Goal: Task Accomplishment & Management: Manage account settings

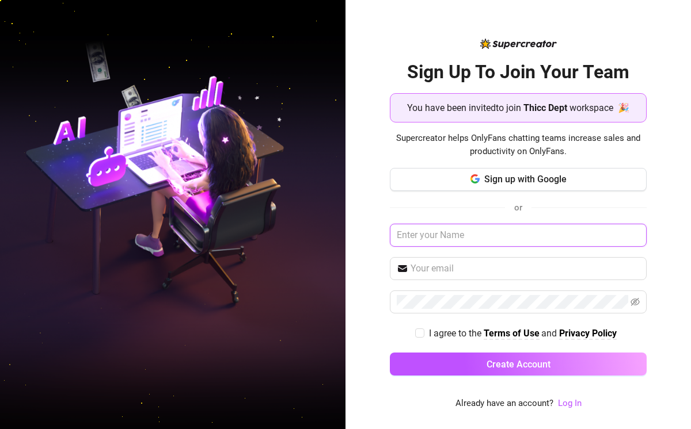
click at [469, 241] on input "text" at bounding box center [518, 235] width 257 height 23
click at [442, 237] on input "text" at bounding box center [518, 235] width 257 height 23
type input "[PERSON_NAME]"
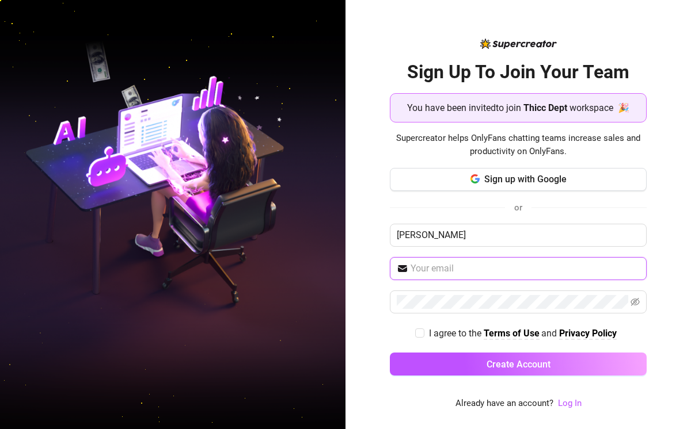
click at [457, 262] on input "text" at bounding box center [524, 269] width 229 height 14
type input "[EMAIL_ADDRESS][DOMAIN_NAME]"
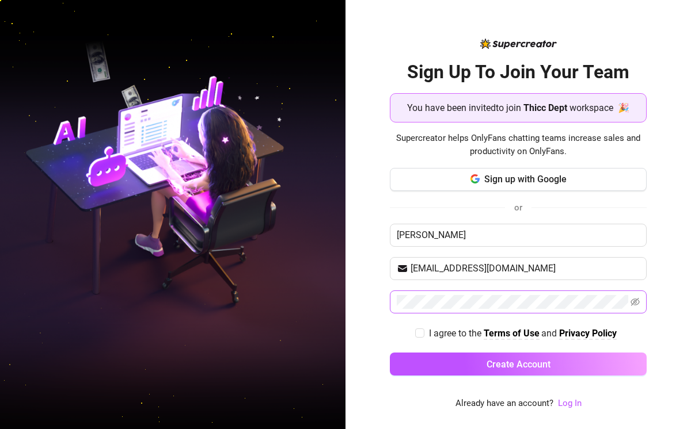
click at [639, 307] on span at bounding box center [634, 302] width 9 height 14
click at [633, 305] on icon "eye-invisible" at bounding box center [634, 302] width 9 height 8
click at [421, 332] on input "I agree to the Terms of Use and Privacy Policy" at bounding box center [419, 333] width 8 height 8
checkbox input "true"
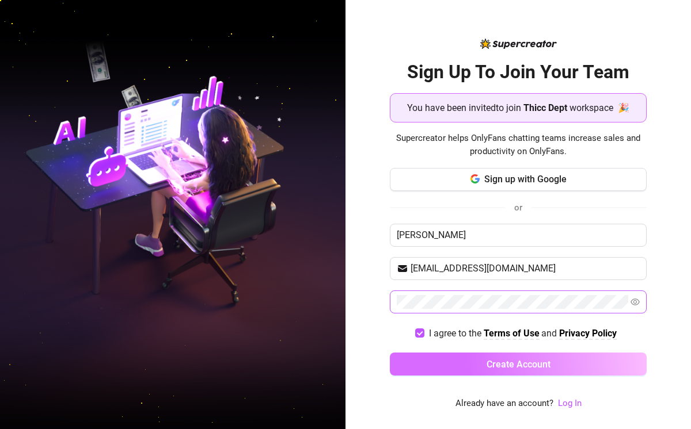
click at [489, 366] on span "Create Account" at bounding box center [518, 364] width 64 height 11
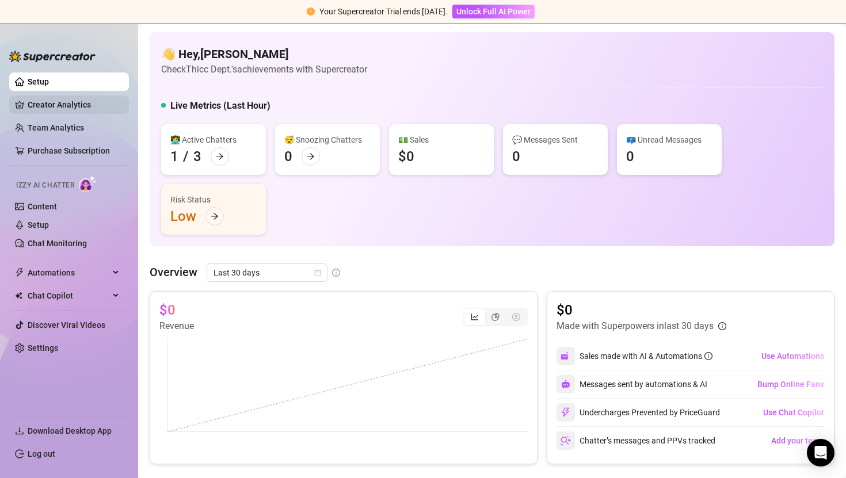
click at [61, 107] on link "Creator Analytics" at bounding box center [74, 105] width 92 height 18
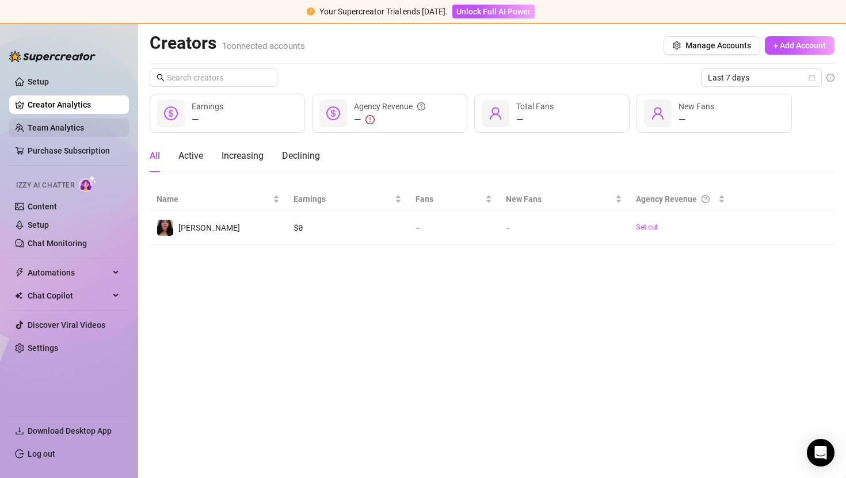
click at [77, 126] on link "Team Analytics" at bounding box center [56, 127] width 56 height 9
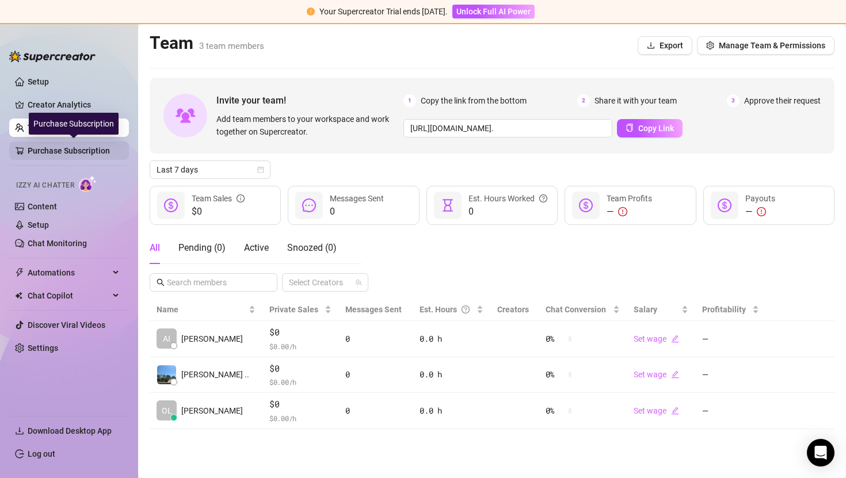
click at [81, 150] on link "Purchase Subscription" at bounding box center [74, 151] width 92 height 18
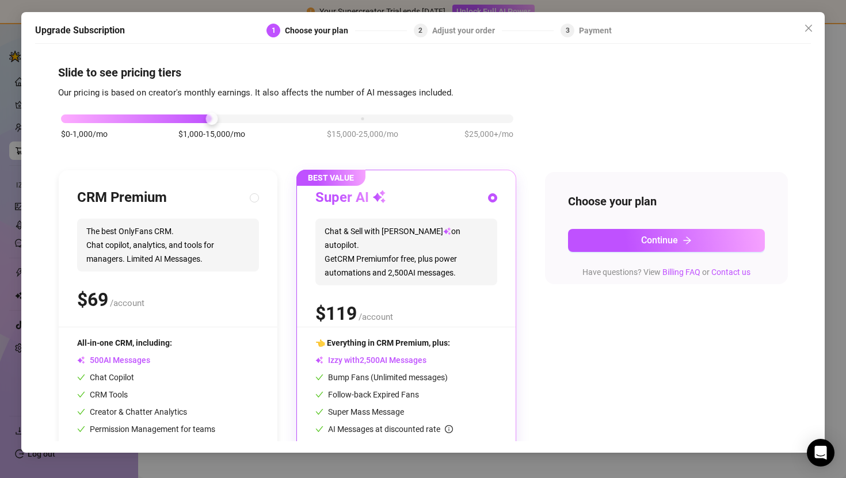
click at [18, 75] on div "Upgrade Subscription 1 Choose your plan 2 Adjust your order 3 Payment Slide to …" at bounding box center [423, 239] width 846 height 478
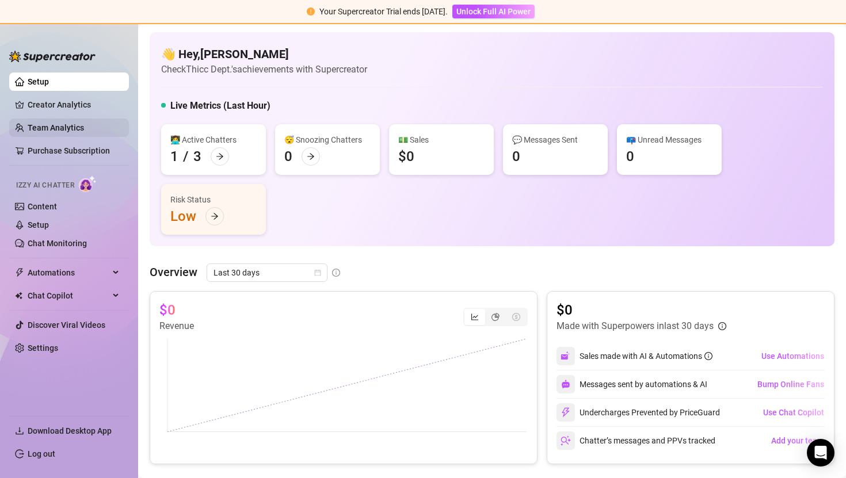
click at [70, 130] on link "Team Analytics" at bounding box center [56, 127] width 56 height 9
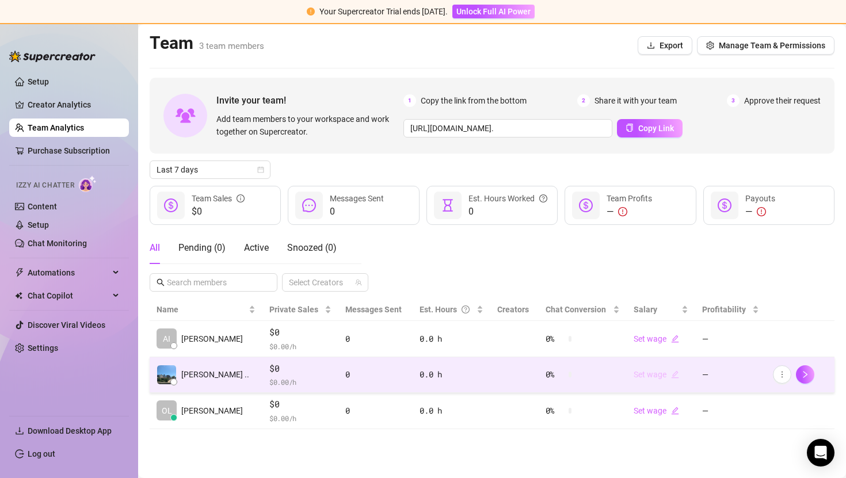
click at [642, 378] on link "Set wage" at bounding box center [656, 374] width 45 height 9
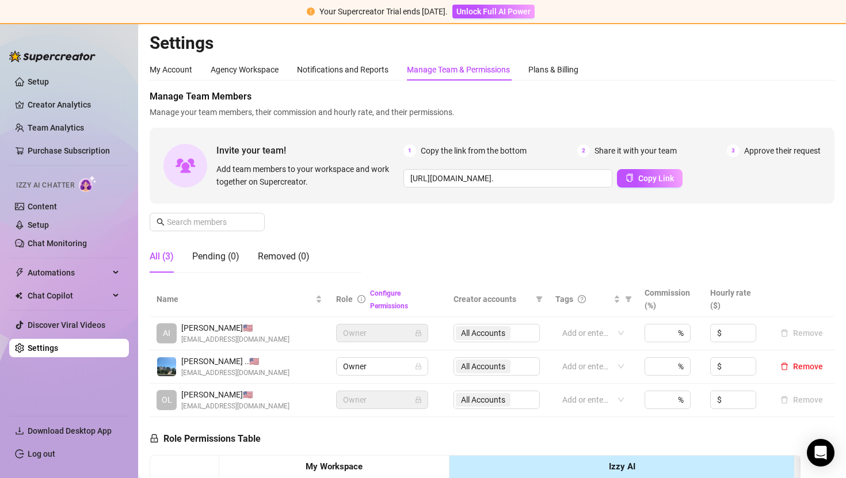
scroll to position [28, 0]
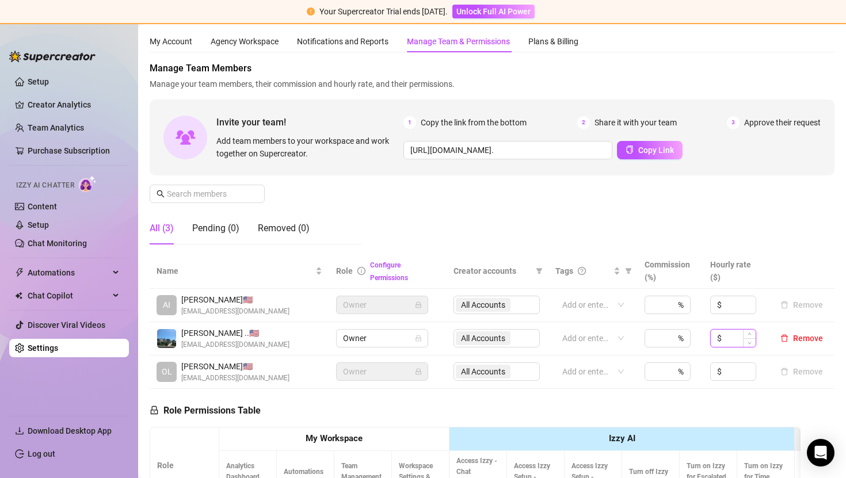
click at [690, 340] on input at bounding box center [740, 338] width 32 height 17
type input "2"
click at [690, 207] on div "Manage Team Members Manage your team members, their commission and hourly rate,…" at bounding box center [492, 158] width 685 height 192
click at [46, 208] on link "Content" at bounding box center [42, 206] width 29 height 9
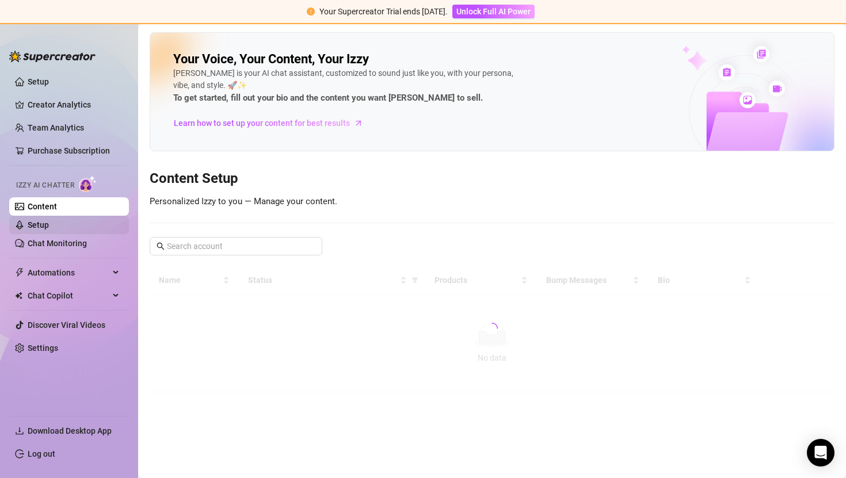
click at [45, 223] on link "Setup" at bounding box center [38, 224] width 21 height 9
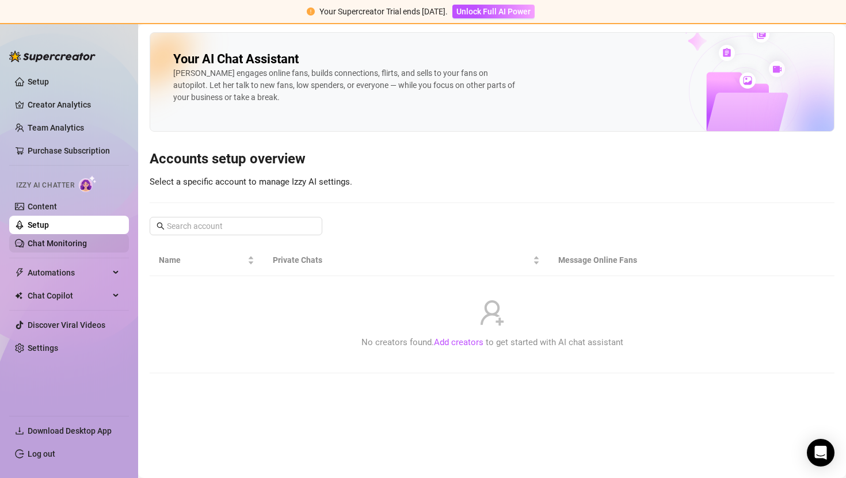
click at [60, 241] on link "Chat Monitoring" at bounding box center [57, 243] width 59 height 9
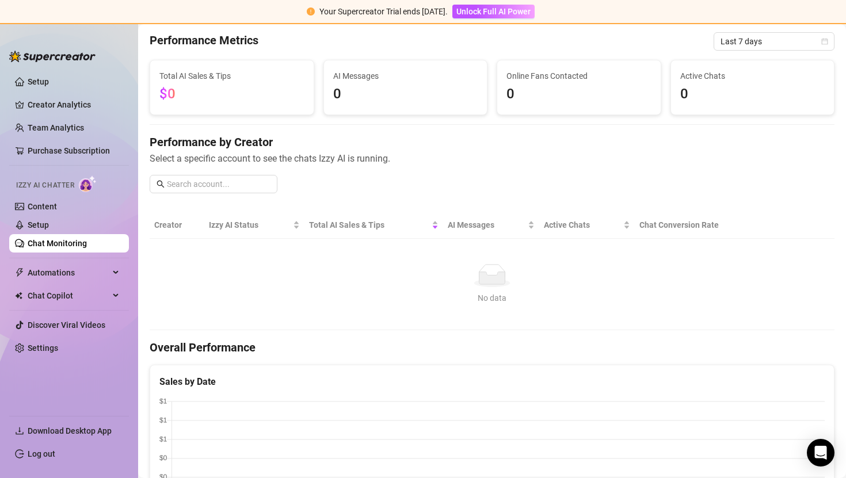
scroll to position [41, 0]
click at [49, 78] on link "Setup" at bounding box center [38, 81] width 21 height 9
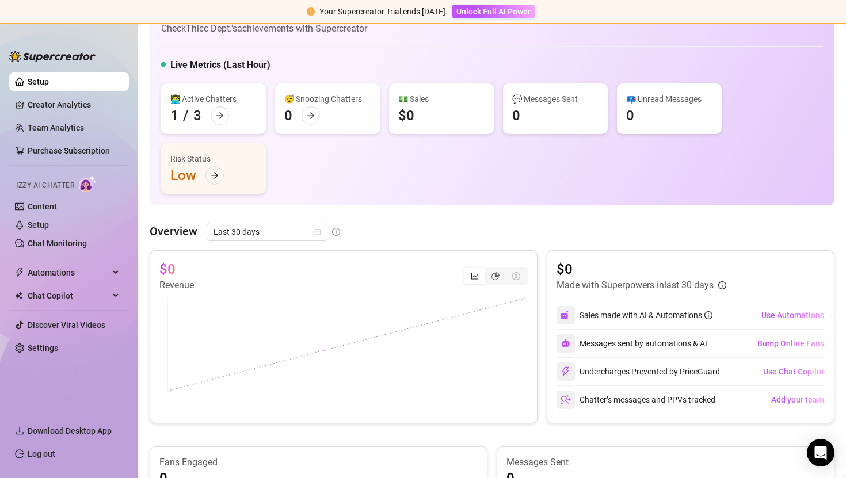
scroll to position [39, 0]
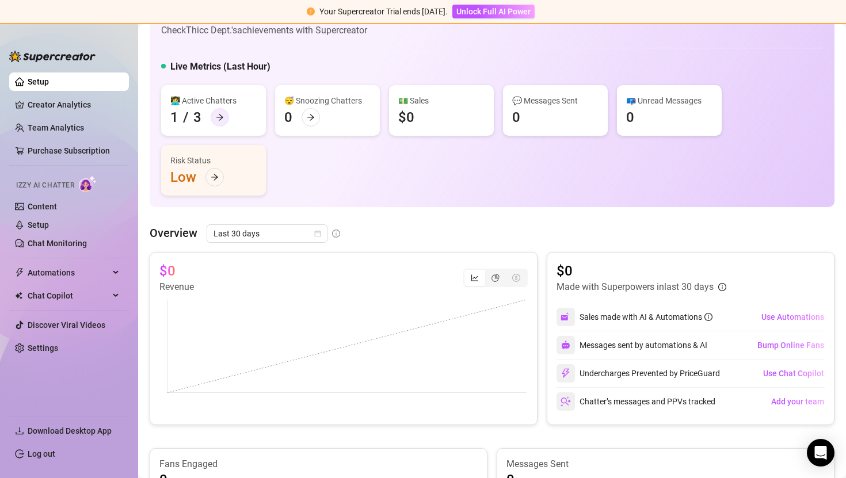
click at [220, 119] on icon "arrow-right" at bounding box center [219, 118] width 7 height 6
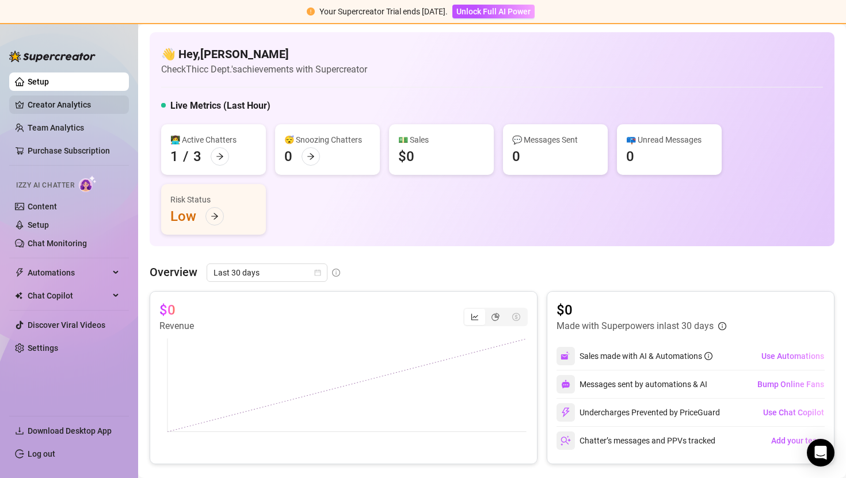
click at [77, 111] on link "Creator Analytics" at bounding box center [74, 105] width 92 height 18
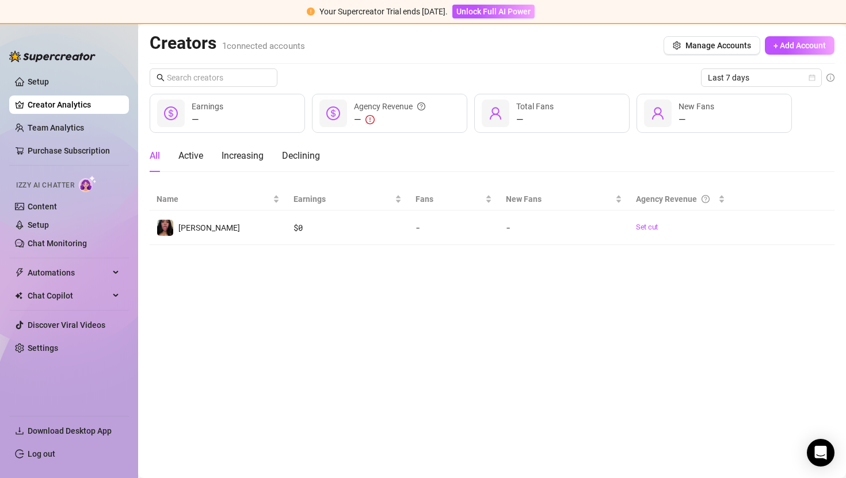
click at [89, 98] on link "Creator Analytics" at bounding box center [74, 105] width 92 height 18
click at [49, 81] on link "Setup" at bounding box center [38, 81] width 21 height 9
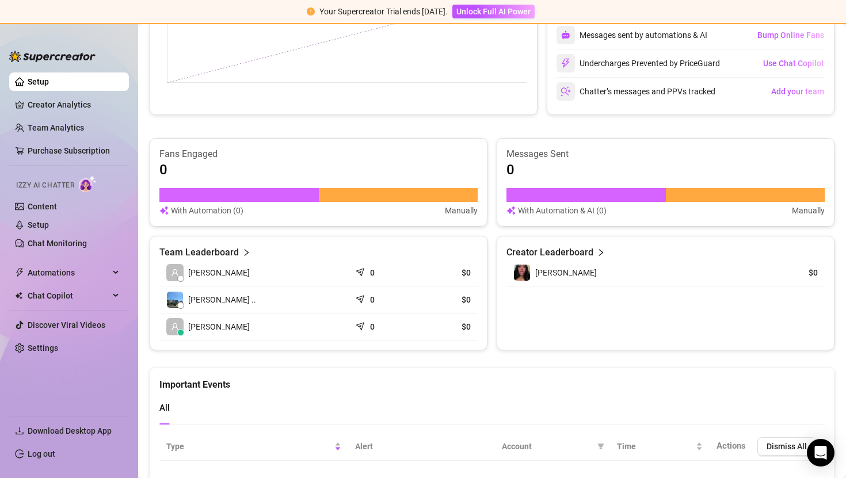
scroll to position [365, 0]
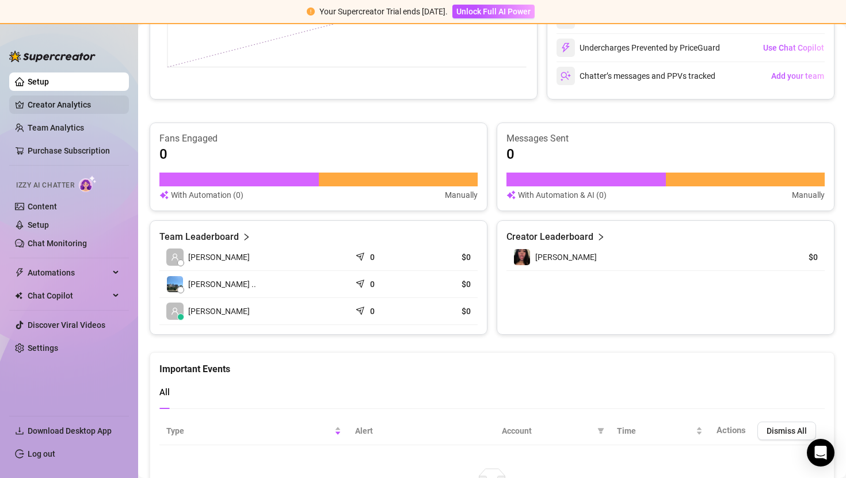
click at [71, 100] on link "Creator Analytics" at bounding box center [74, 105] width 92 height 18
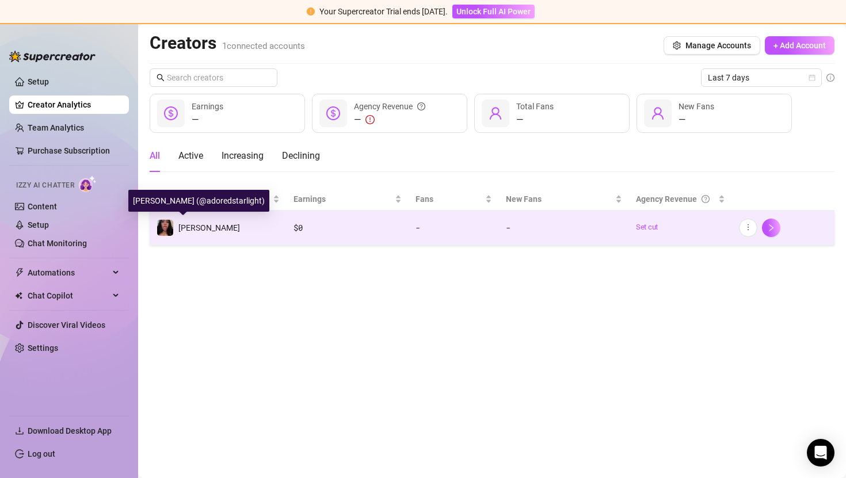
click at [197, 227] on span "[PERSON_NAME]" at bounding box center [209, 227] width 62 height 9
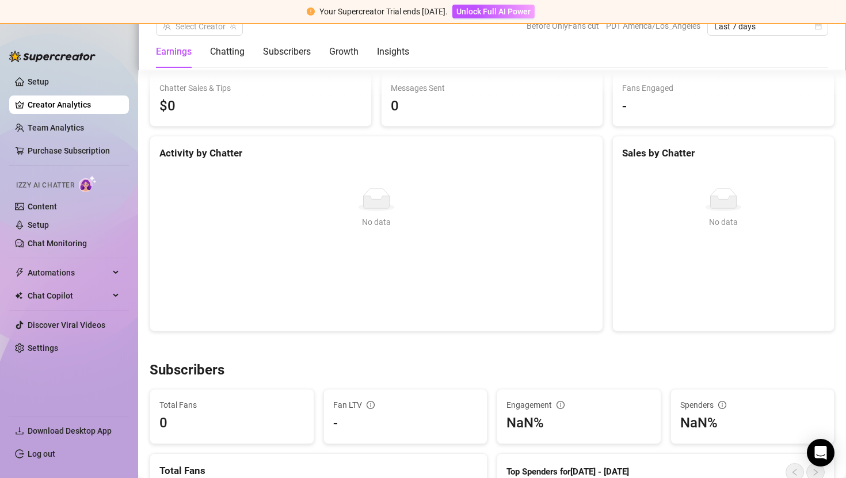
scroll to position [455, 0]
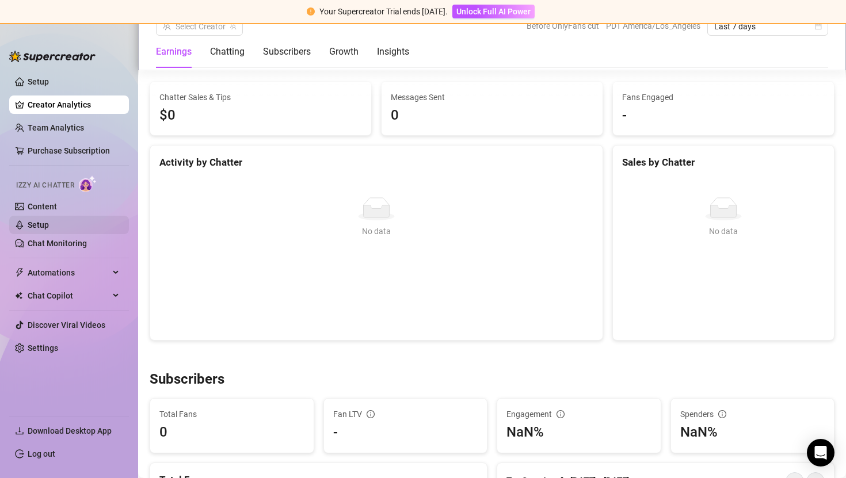
click at [49, 230] on link "Setup" at bounding box center [38, 224] width 21 height 9
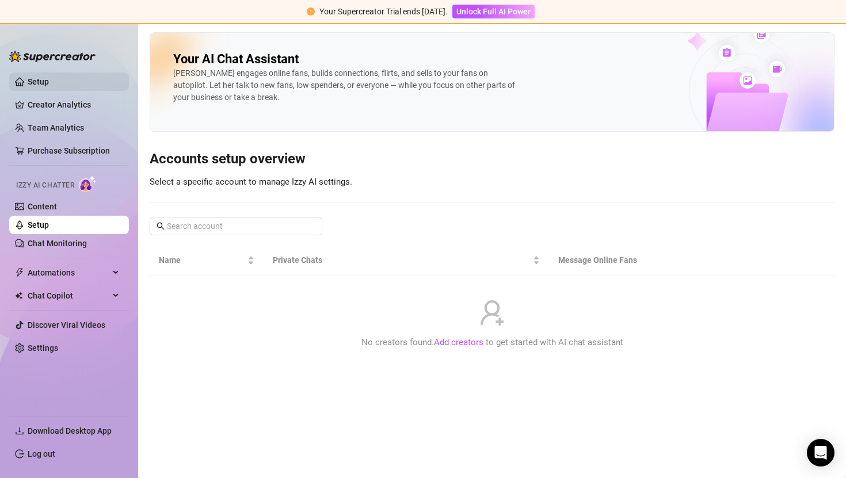
click at [48, 82] on link "Setup" at bounding box center [38, 81] width 21 height 9
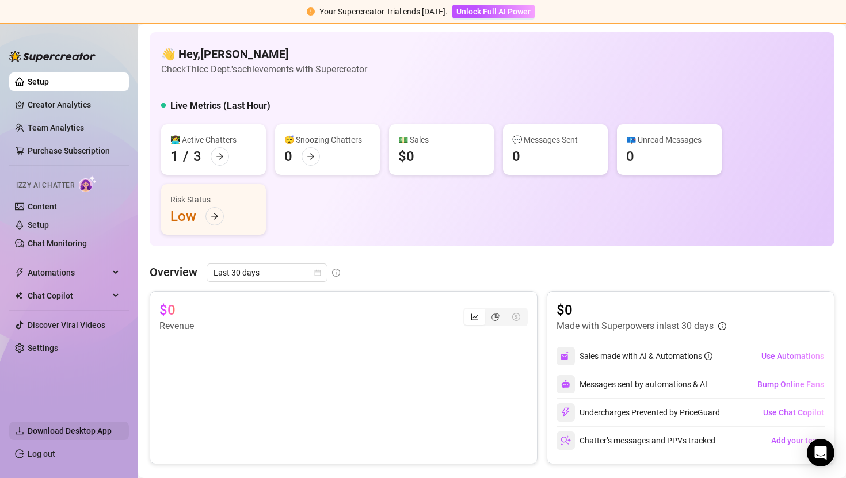
click at [89, 429] on span "Download Desktop App" at bounding box center [70, 431] width 84 height 9
click at [49, 223] on link "Setup" at bounding box center [38, 224] width 21 height 9
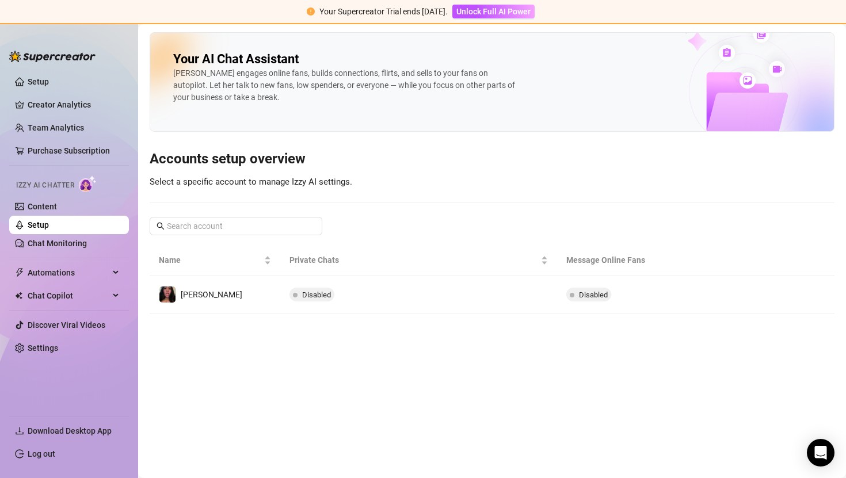
click at [497, 429] on main "Your AI Chat Assistant [PERSON_NAME] engages online fans, builds connections, f…" at bounding box center [492, 251] width 708 height 454
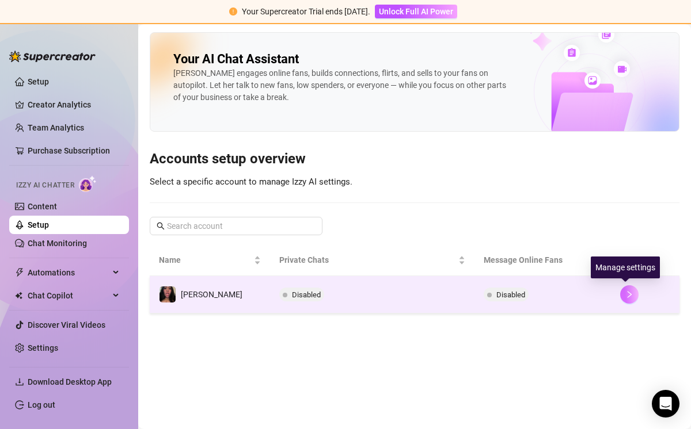
click at [625, 292] on icon "right" at bounding box center [629, 295] width 8 height 8
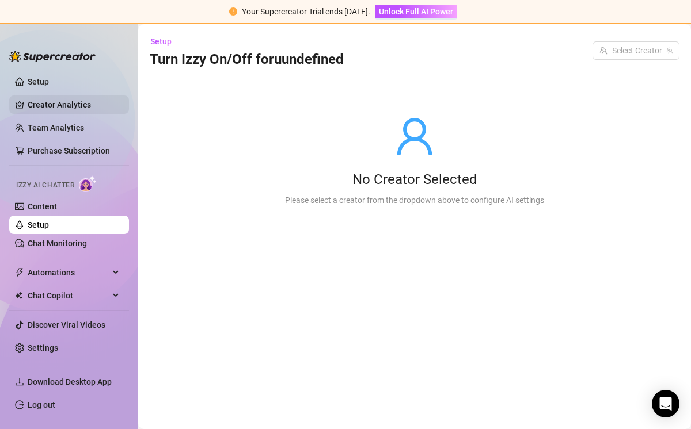
click at [54, 107] on link "Creator Analytics" at bounding box center [74, 105] width 92 height 18
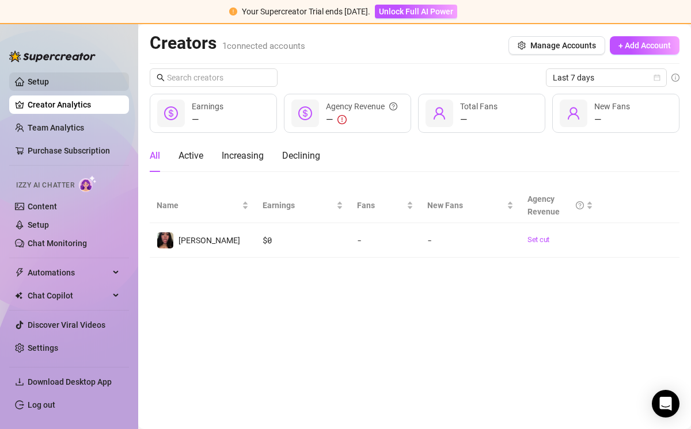
click at [49, 86] on link "Setup" at bounding box center [38, 81] width 21 height 9
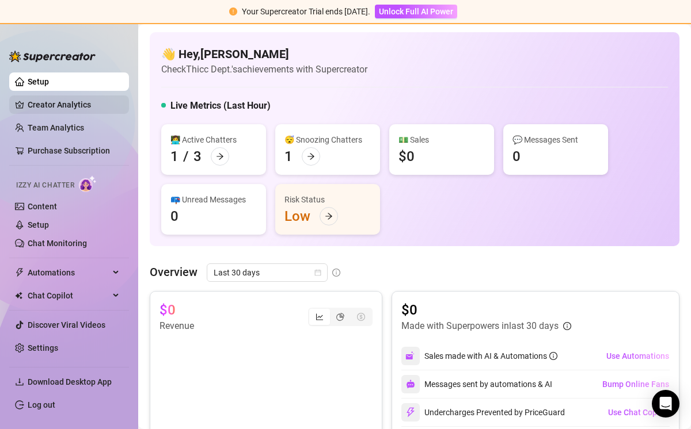
click at [69, 104] on link "Creator Analytics" at bounding box center [74, 105] width 92 height 18
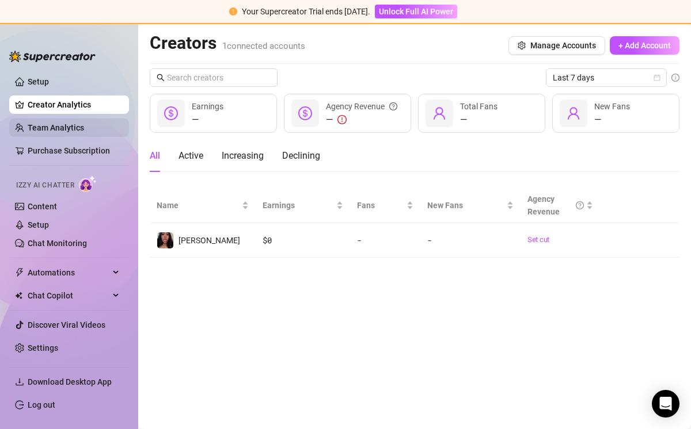
click at [84, 131] on link "Team Analytics" at bounding box center [56, 127] width 56 height 9
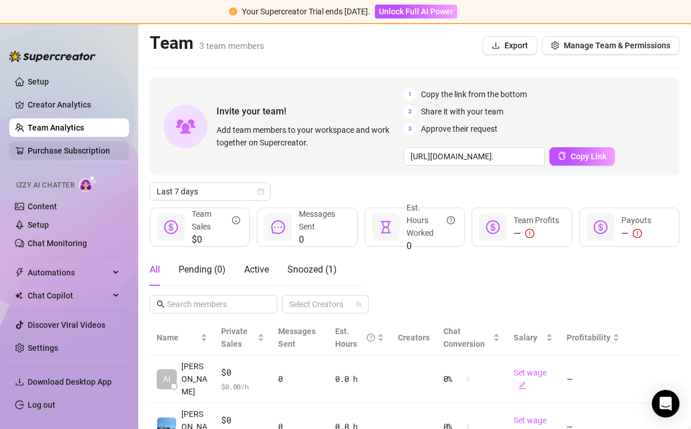
click at [92, 142] on link "Purchase Subscription" at bounding box center [74, 151] width 92 height 18
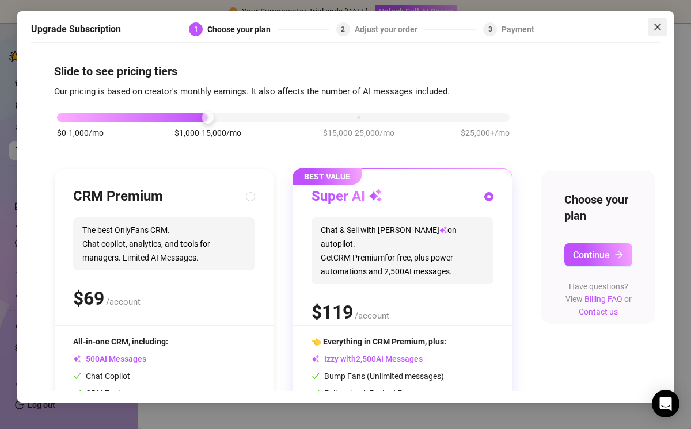
click at [656, 24] on icon "close" at bounding box center [657, 26] width 9 height 9
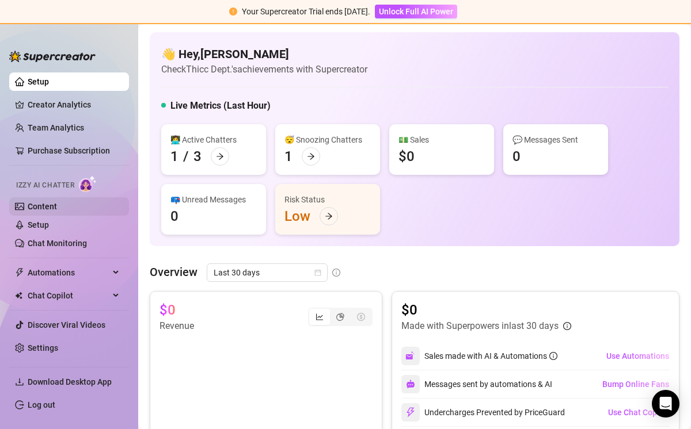
click at [56, 210] on link "Content" at bounding box center [42, 206] width 29 height 9
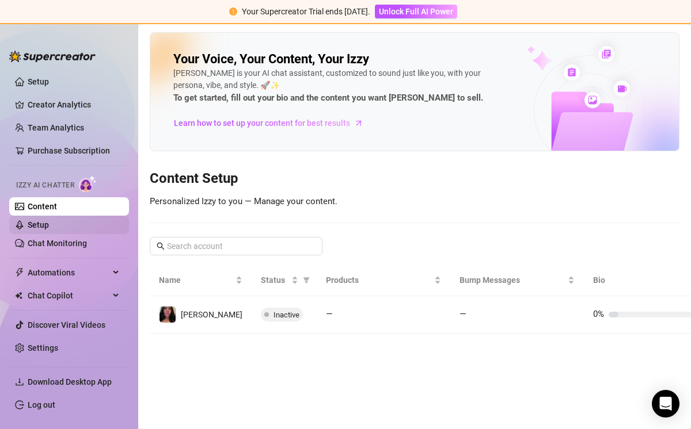
click at [49, 225] on link "Setup" at bounding box center [38, 224] width 21 height 9
